Goal: Task Accomplishment & Management: Complete application form

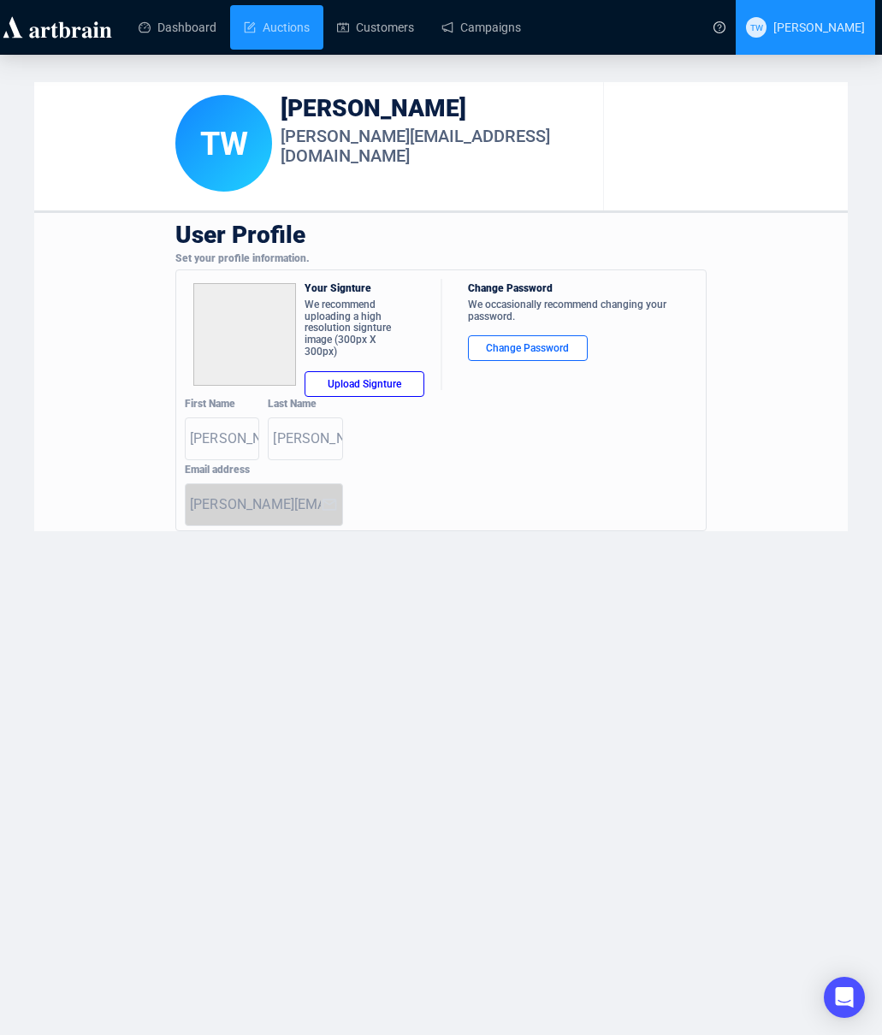
drag, startPoint x: 313, startPoint y: 29, endPoint x: 849, endPoint y: 38, distance: 535.6
click at [310, 29] on link "Auctions" at bounding box center [277, 27] width 66 height 44
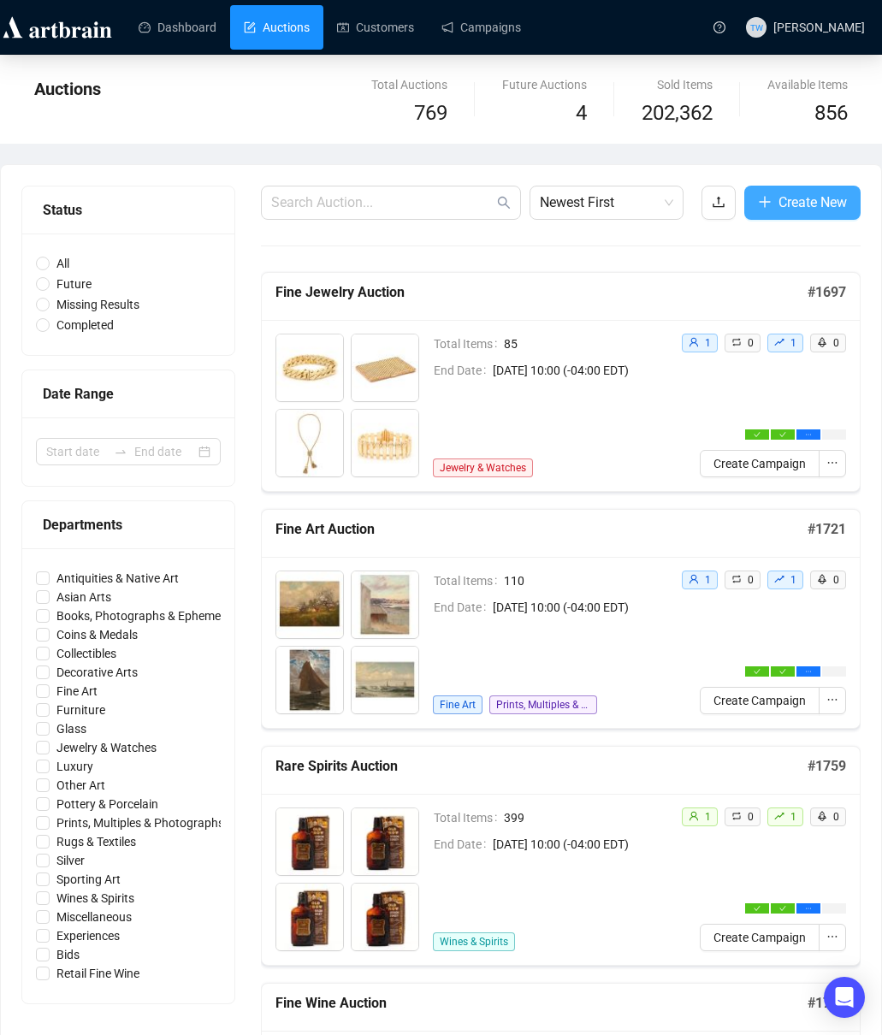
click at [795, 210] on span "Create New" at bounding box center [812, 202] width 68 height 21
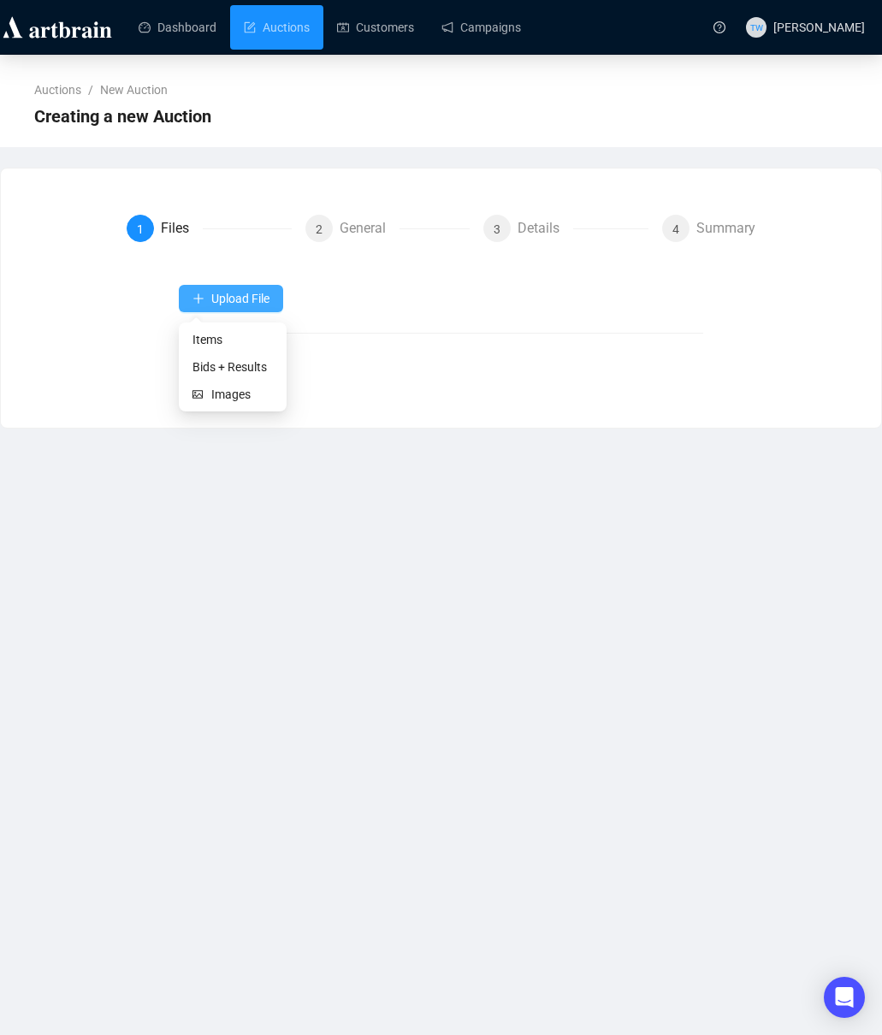
click at [242, 292] on span "Upload File" at bounding box center [240, 299] width 58 height 14
click at [217, 340] on span "Items" at bounding box center [232, 339] width 80 height 19
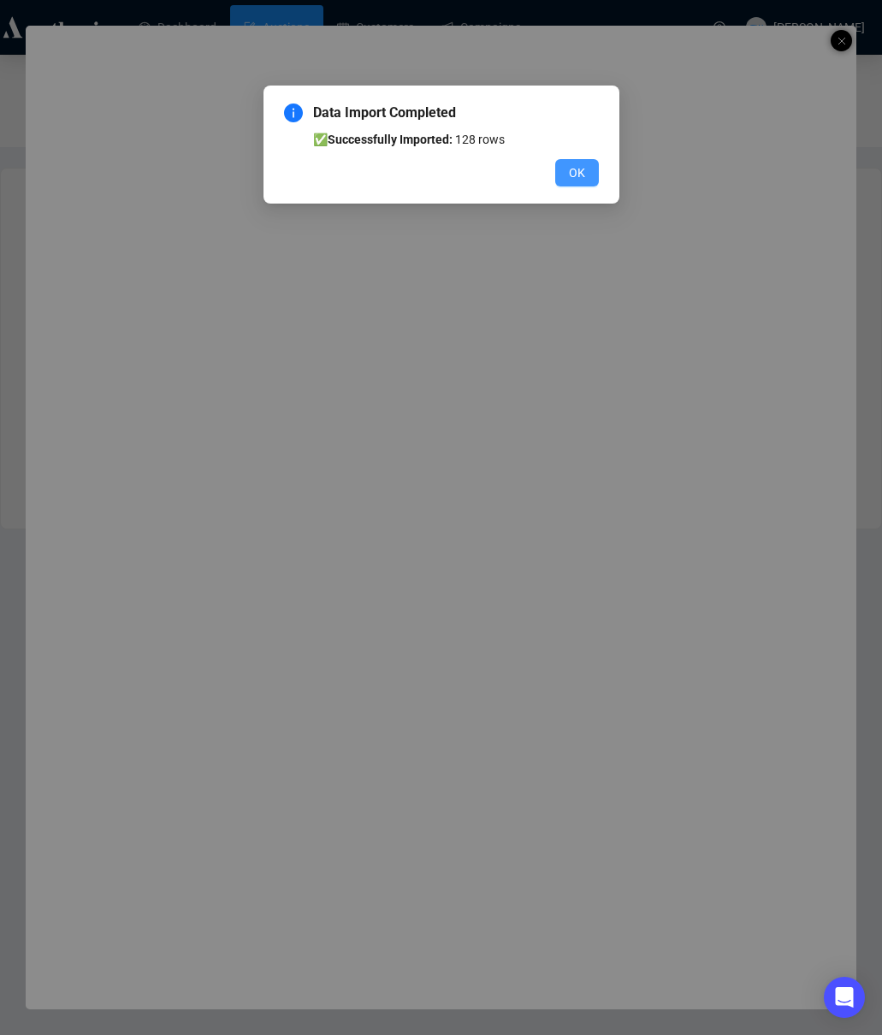
click at [565, 175] on button "OK" at bounding box center [577, 172] width 44 height 27
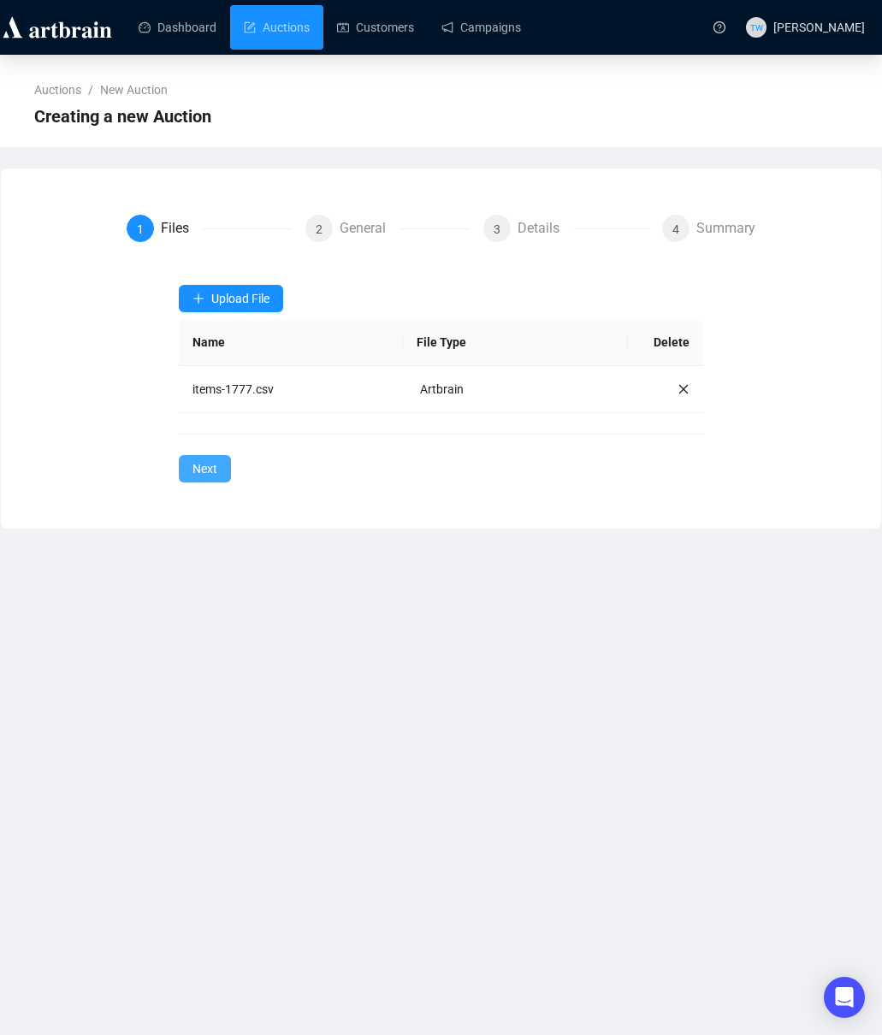
click at [192, 472] on span "Next" at bounding box center [204, 468] width 25 height 19
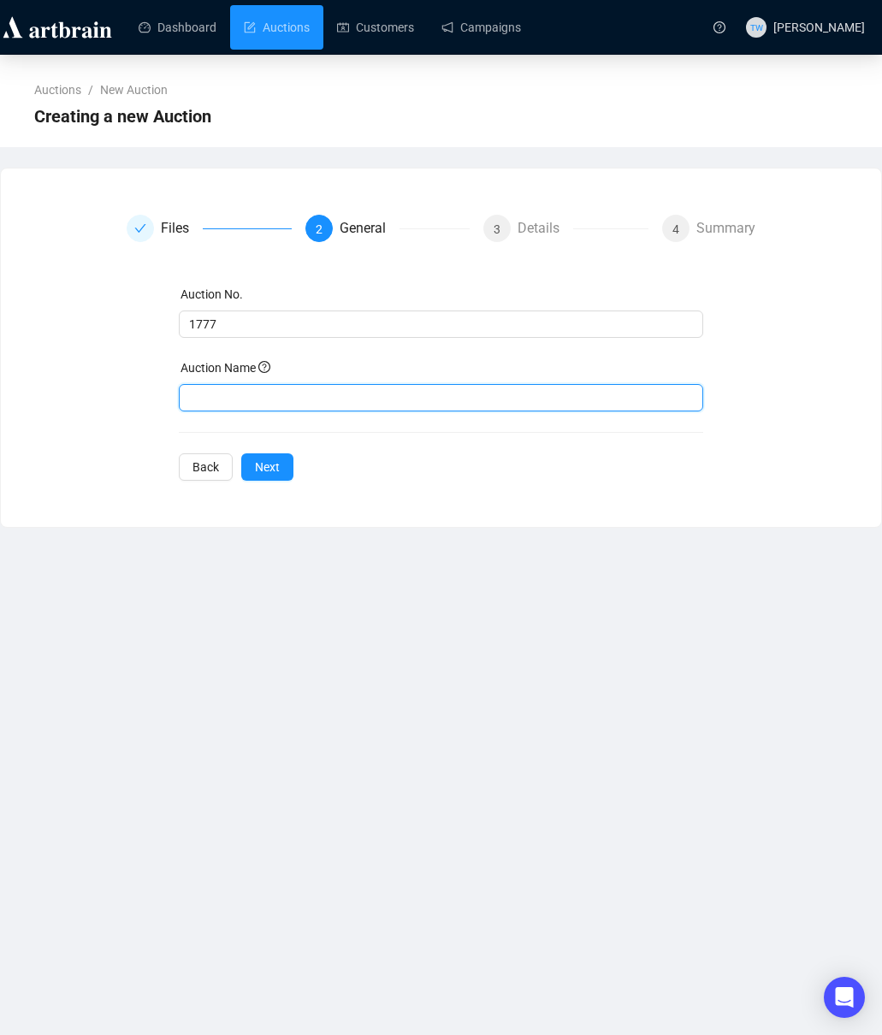
click at [505, 396] on input "text" at bounding box center [441, 397] width 524 height 27
paste input "Decorative Art Auction"
type input "Decorative Art Auction"
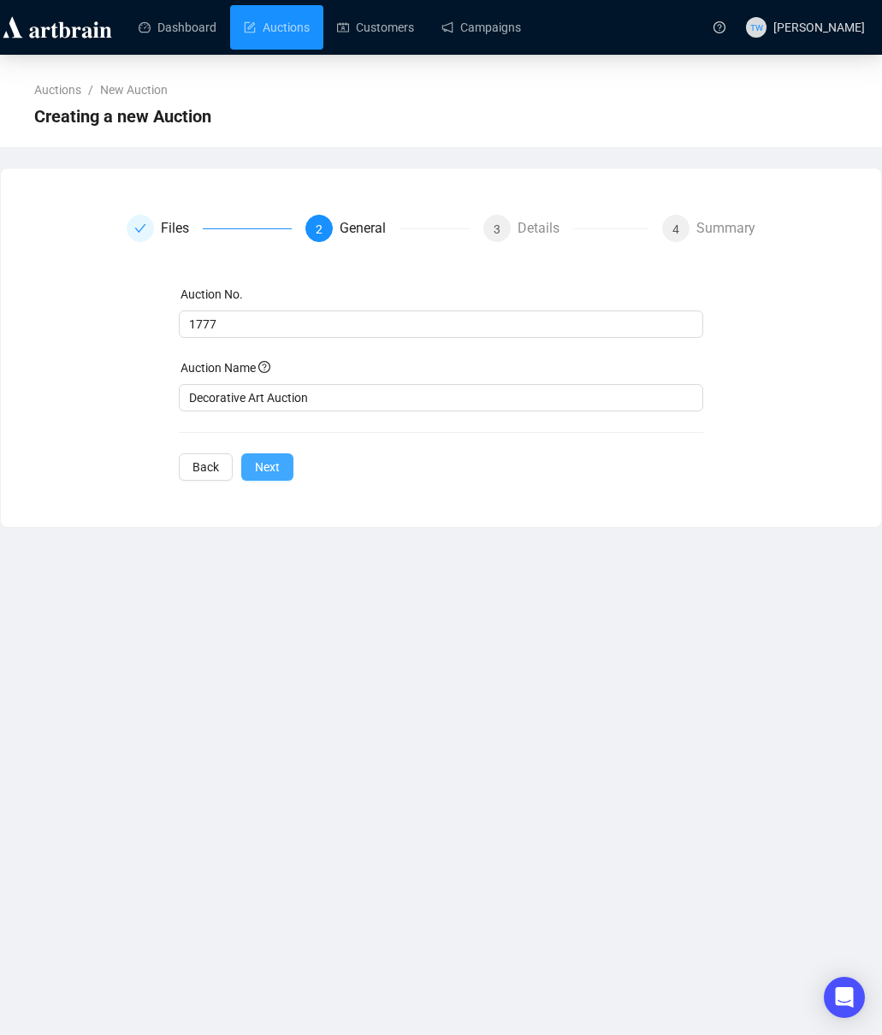
click at [270, 463] on span "Next" at bounding box center [267, 467] width 25 height 19
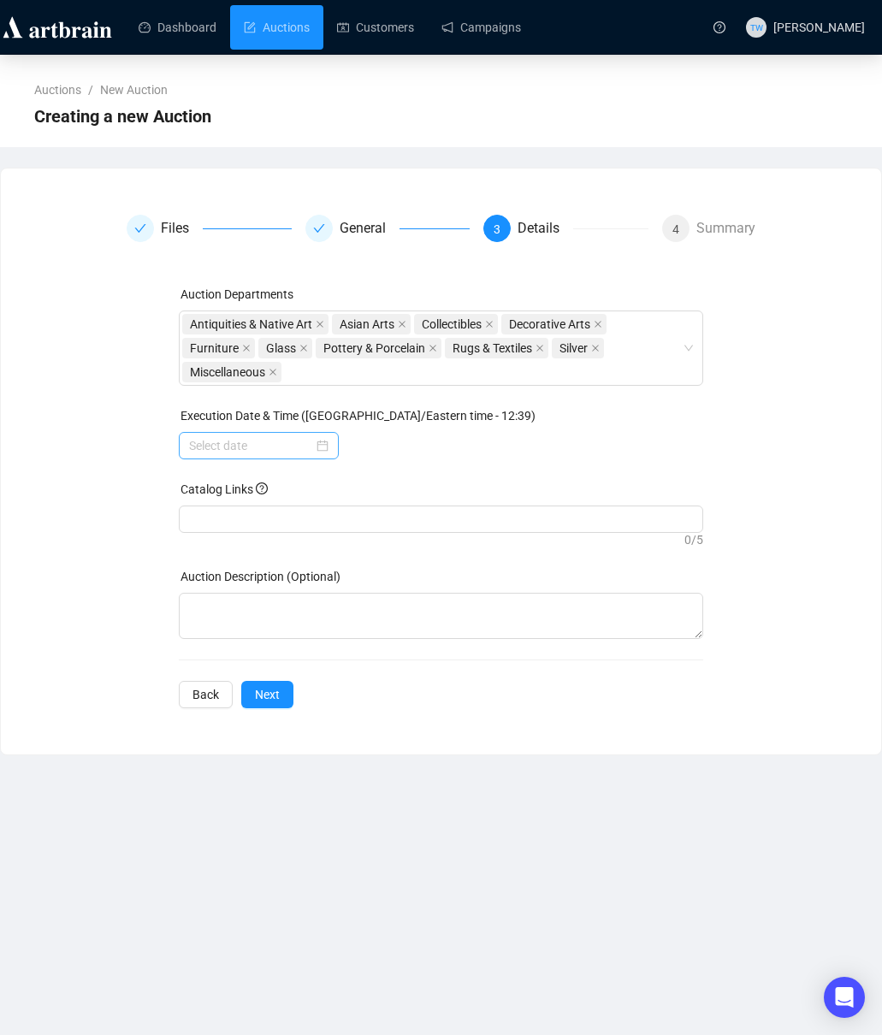
click at [323, 450] on div at bounding box center [258, 445] width 139 height 19
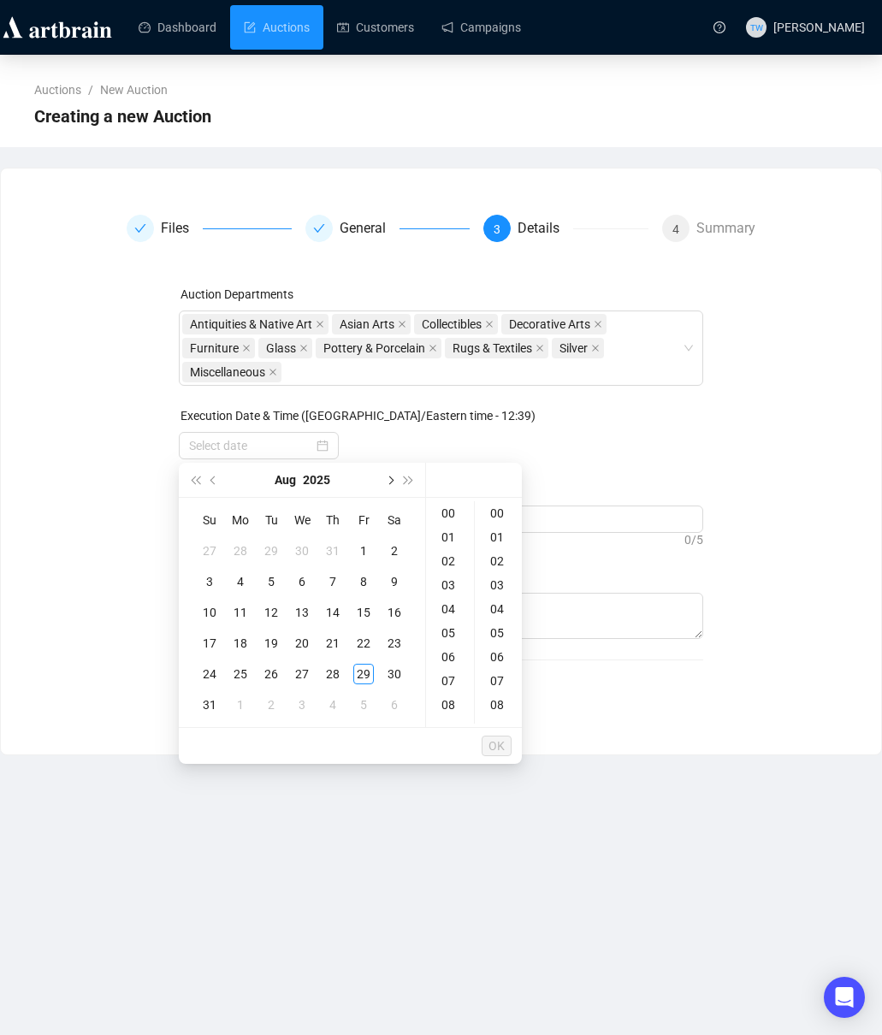
click at [392, 480] on span "Next month (PageDown)" at bounding box center [389, 480] width 9 height 9
click at [359, 581] on div "12" at bounding box center [363, 581] width 21 height 21
click at [449, 651] on div "10" at bounding box center [449, 655] width 41 height 24
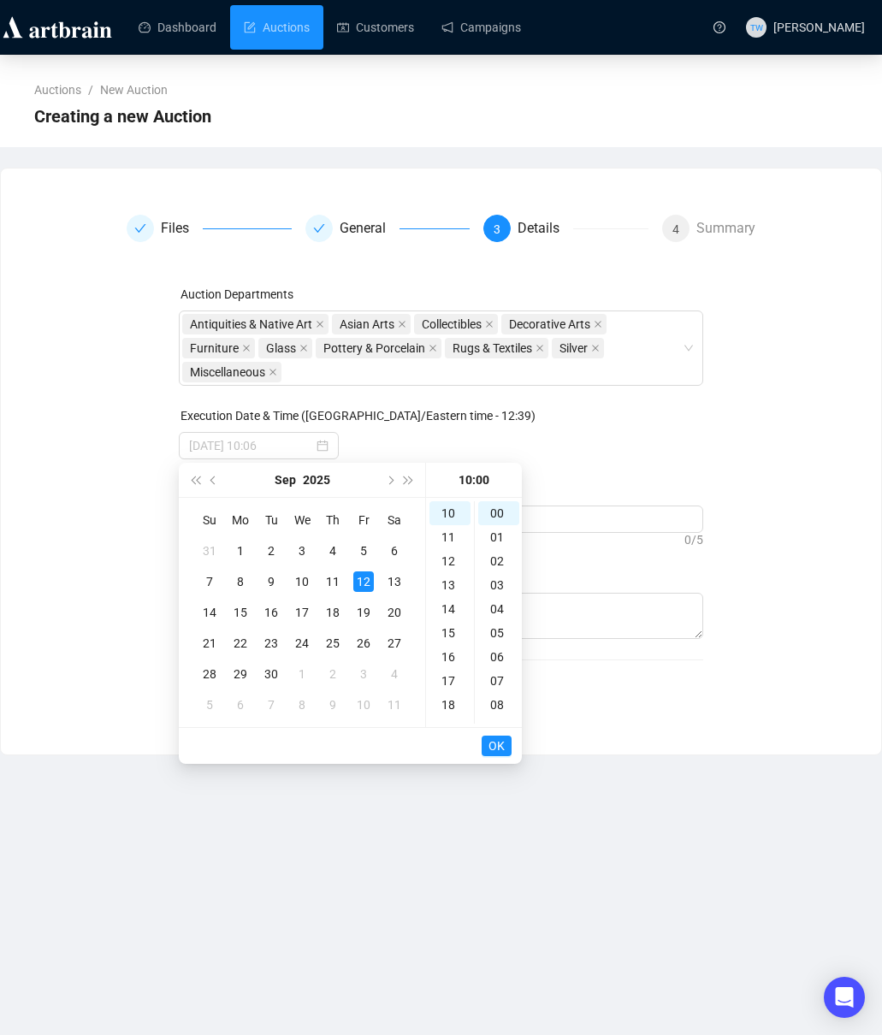
type input "[DATE] 10:00"
click at [500, 750] on span "OK" at bounding box center [496, 746] width 16 height 33
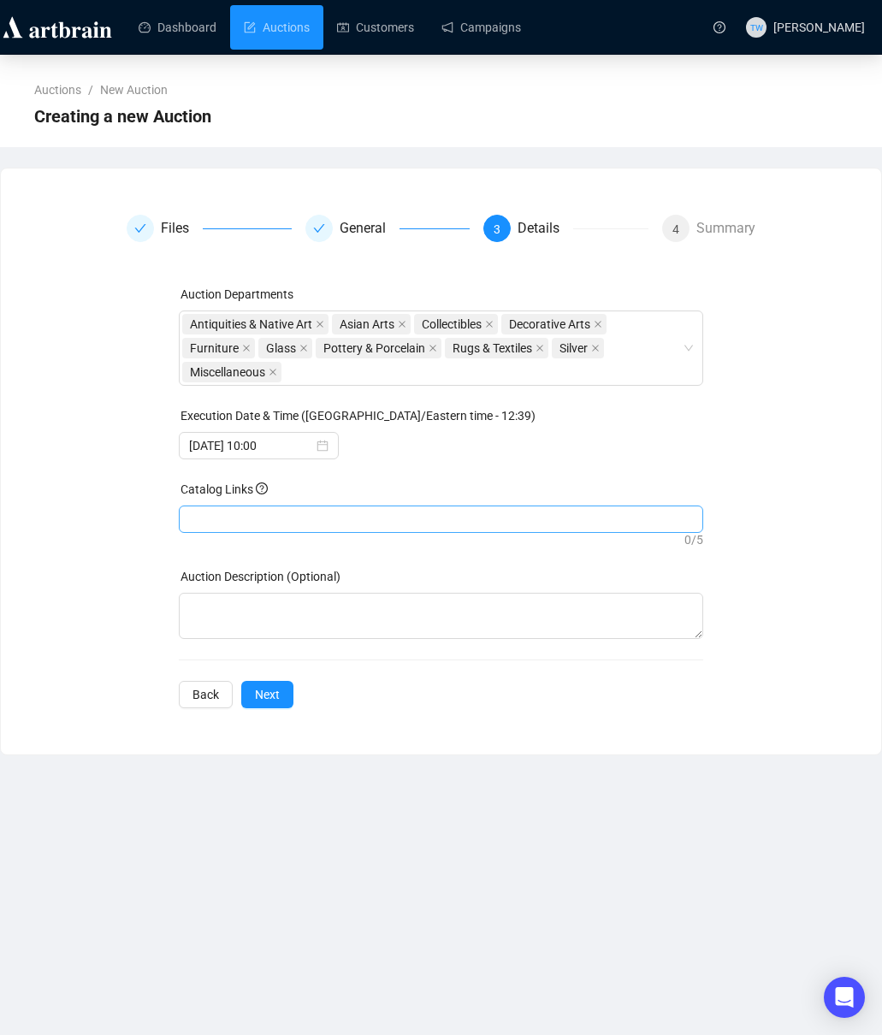
click at [330, 514] on div at bounding box center [441, 519] width 518 height 24
paste input "[URL][DOMAIN_NAME]"
type input "[URL][DOMAIN_NAME]"
click at [275, 692] on span "Next" at bounding box center [267, 694] width 25 height 19
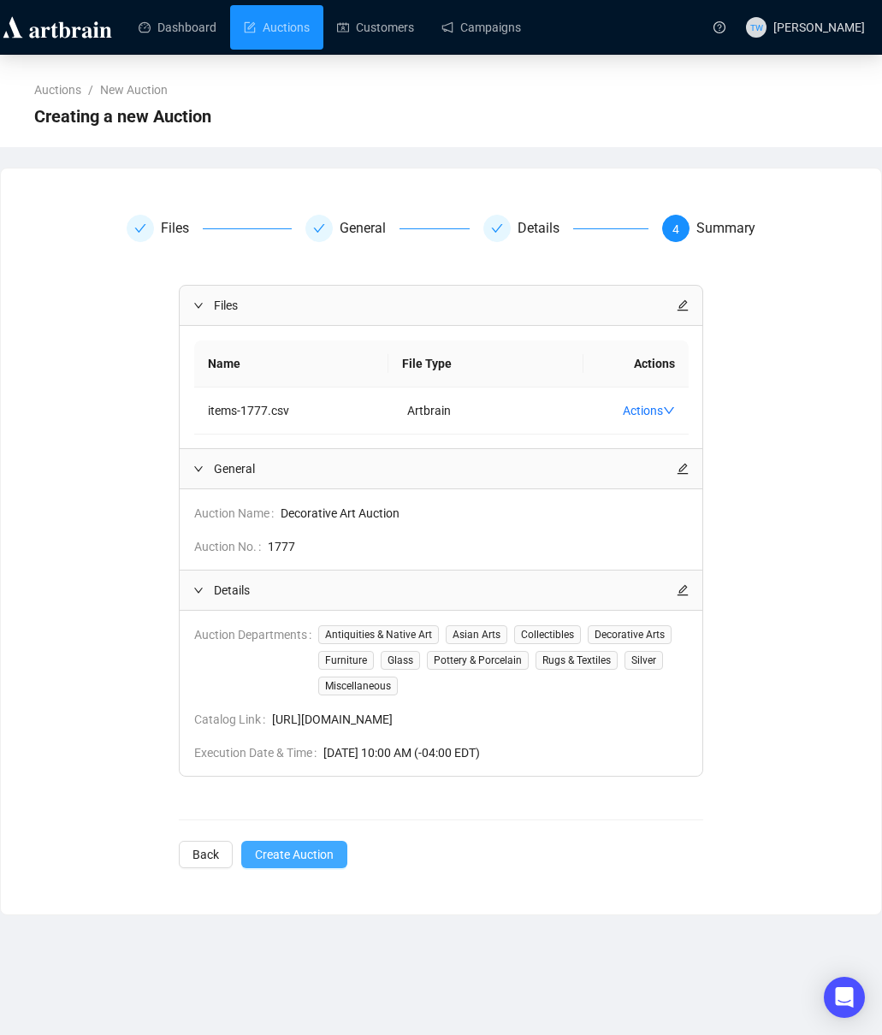
click at [269, 855] on span "Create Auction" at bounding box center [294, 854] width 79 height 19
